Goal: Task Accomplishment & Management: Use online tool/utility

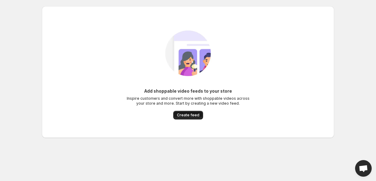
click at [190, 111] on button "Create feed" at bounding box center [188, 115] width 30 height 9
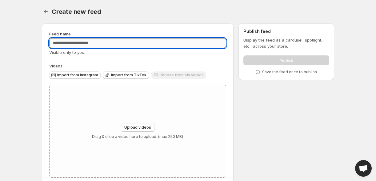
click at [115, 43] on input "Feed name" at bounding box center [137, 43] width 177 height 10
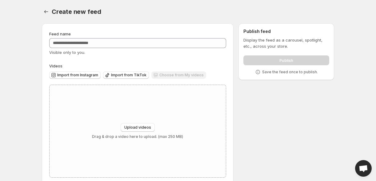
click at [74, 53] on span "Visible only to you." at bounding box center [67, 52] width 36 height 5
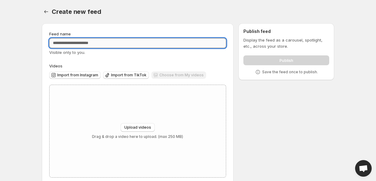
click at [99, 44] on input "Feed name" at bounding box center [137, 43] width 177 height 10
type input "****"
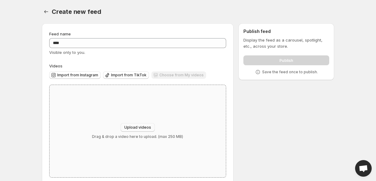
click at [138, 128] on span "Upload videos" at bounding box center [137, 127] width 27 height 5
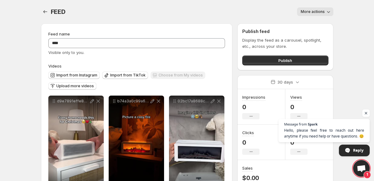
click at [311, 15] on button "More actions" at bounding box center [315, 11] width 36 height 9
click at [311, 14] on button "More actions" at bounding box center [315, 11] width 36 height 9
click at [280, 58] on span "Publish" at bounding box center [285, 60] width 14 height 6
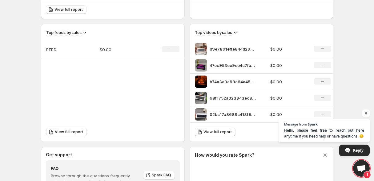
scroll to position [193, 0]
click at [221, 133] on span "View full report" at bounding box center [218, 132] width 28 height 5
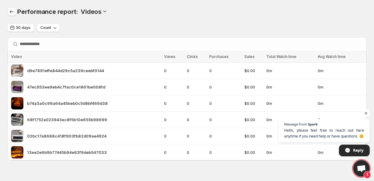
click at [12, 9] on icon "Performance report" at bounding box center [12, 12] width 6 height 6
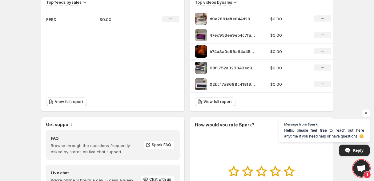
scroll to position [223, 0]
click at [87, 20] on td "FEED" at bounding box center [68, 19] width 54 height 17
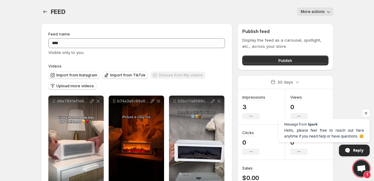
click at [321, 12] on span "More actions" at bounding box center [313, 11] width 24 height 5
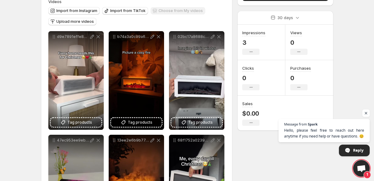
scroll to position [65, 0]
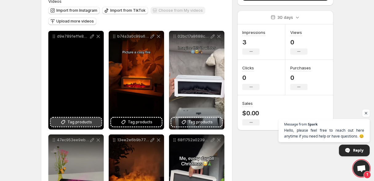
click at [79, 124] on span "Tag products" at bounding box center [79, 122] width 25 height 6
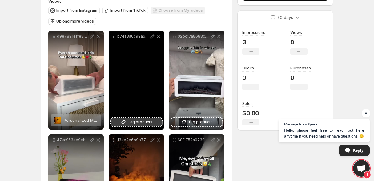
click at [124, 122] on icon at bounding box center [123, 122] width 6 height 6
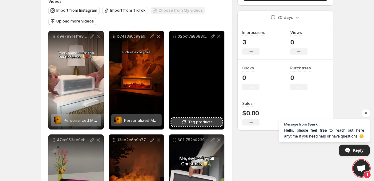
click at [179, 120] on button "Tag products" at bounding box center [197, 122] width 51 height 9
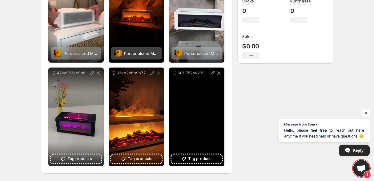
scroll to position [132, 0]
click at [189, 155] on button "Tag products" at bounding box center [197, 158] width 51 height 9
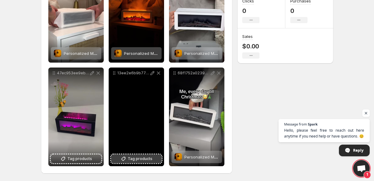
click at [149, 159] on span "Tag products" at bounding box center [140, 159] width 25 height 6
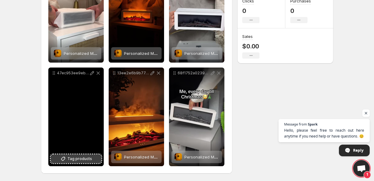
click at [92, 158] on button "Tag products" at bounding box center [76, 158] width 51 height 9
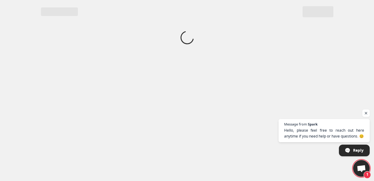
scroll to position [0, 0]
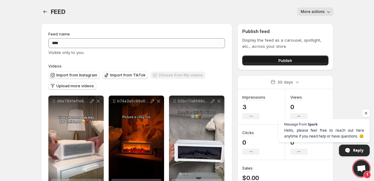
click at [289, 61] on span "Publish" at bounding box center [285, 60] width 14 height 6
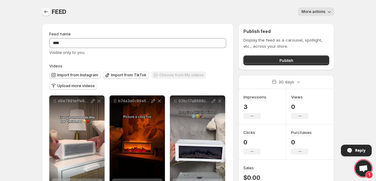
click at [47, 9] on icon "Settings" at bounding box center [46, 12] width 6 height 6
